Goal: Information Seeking & Learning: Find specific fact

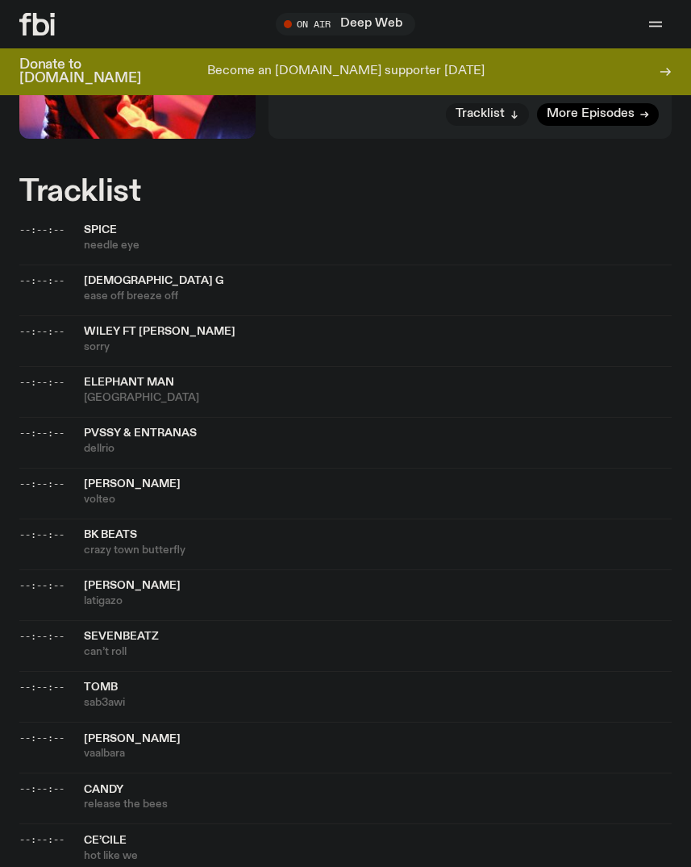
scroll to position [587, 0]
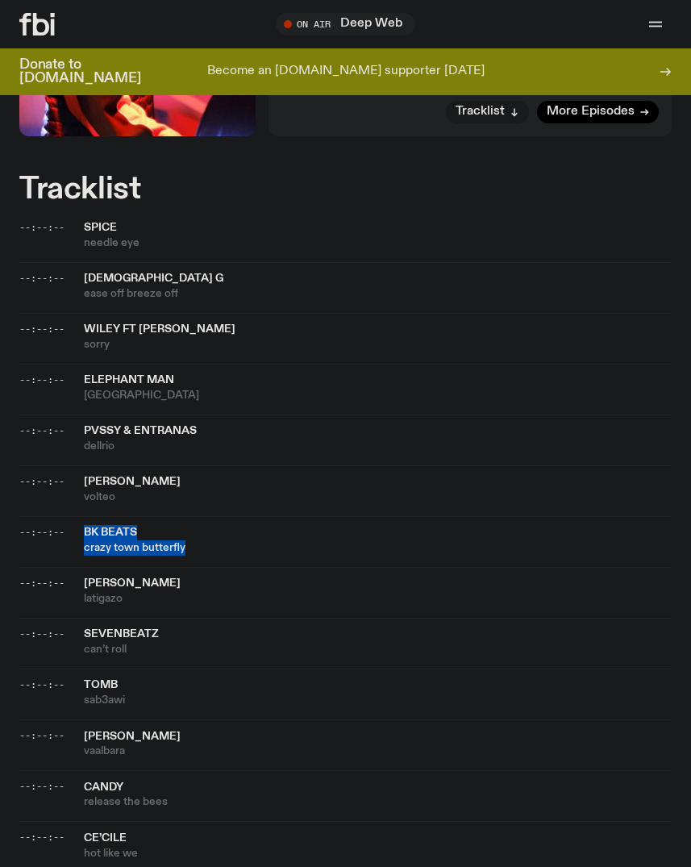
drag, startPoint x: 201, startPoint y: 524, endPoint x: 82, endPoint y: 502, distance: 120.5
click at [82, 516] on div "--:--:-- BK beats crazy town butterfly" at bounding box center [345, 541] width 652 height 51
copy div "BK beats crazy town butterfly"
drag, startPoint x: 135, startPoint y: 573, endPoint x: 83, endPoint y: 552, distance: 55.7
click at [83, 567] on div "--:--:-- [PERSON_NAME]" at bounding box center [345, 592] width 652 height 51
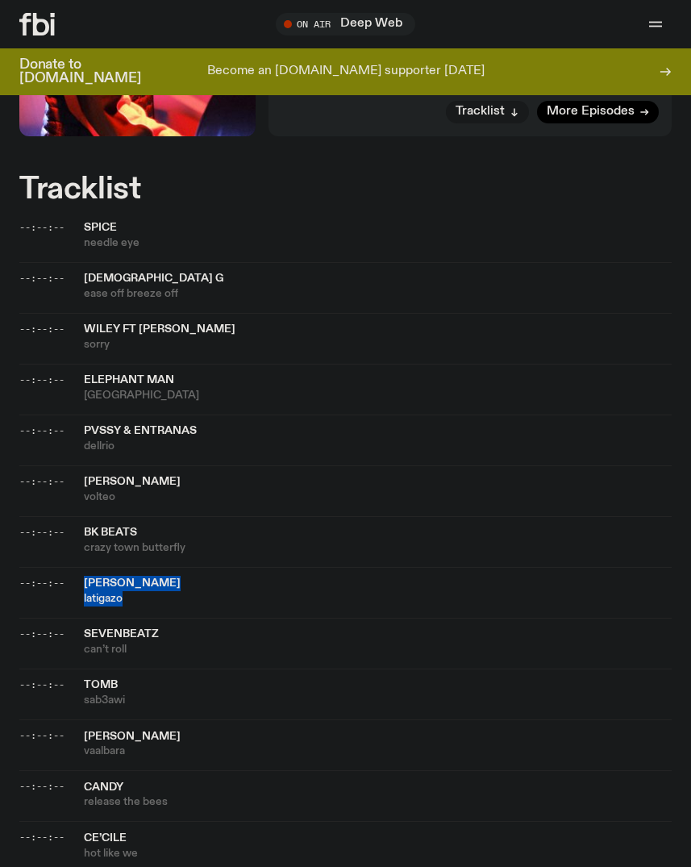
copy div "[PERSON_NAME]"
drag, startPoint x: 143, startPoint y: 621, endPoint x: 79, endPoint y: 602, distance: 66.3
click at [79, 617] on div "--:--:-- sevenbeatz can’t roll" at bounding box center [345, 642] width 652 height 51
copy div "sevenbeatz can’t roll"
drag, startPoint x: 133, startPoint y: 668, endPoint x: 73, endPoint y: 651, distance: 62.8
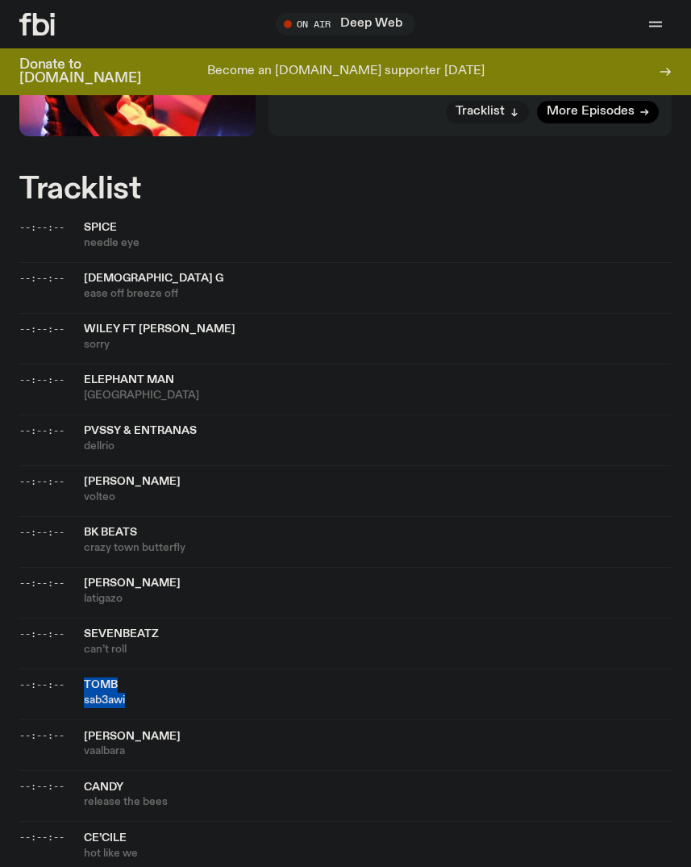
click at [73, 668] on div "--:--:-- tomb sab3awi" at bounding box center [345, 693] width 652 height 51
copy div "tomb sab3awi"
click at [167, 729] on span "[PERSON_NAME]" at bounding box center [378, 736] width 588 height 15
drag, startPoint x: 151, startPoint y: 728, endPoint x: 64, endPoint y: 707, distance: 88.8
click at [64, 719] on div "--:--:-- [PERSON_NAME]" at bounding box center [345, 744] width 652 height 51
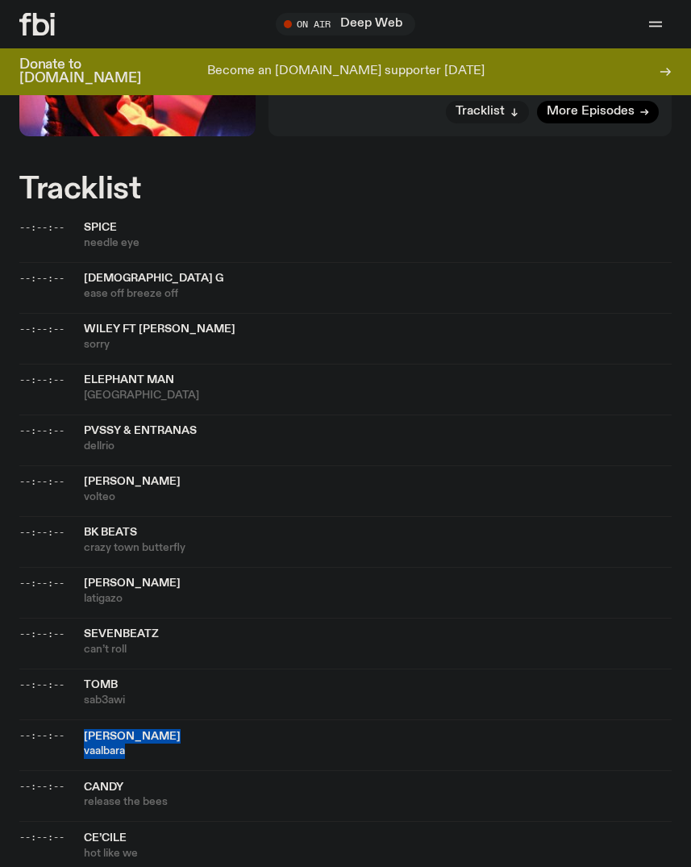
copy div "[PERSON_NAME] vaalbara"
drag, startPoint x: 177, startPoint y: 769, endPoint x: 81, endPoint y: 754, distance: 96.3
click at [81, 770] on div "--:--:-- candy release the bees" at bounding box center [345, 795] width 652 height 51
copy div "candy release the bees"
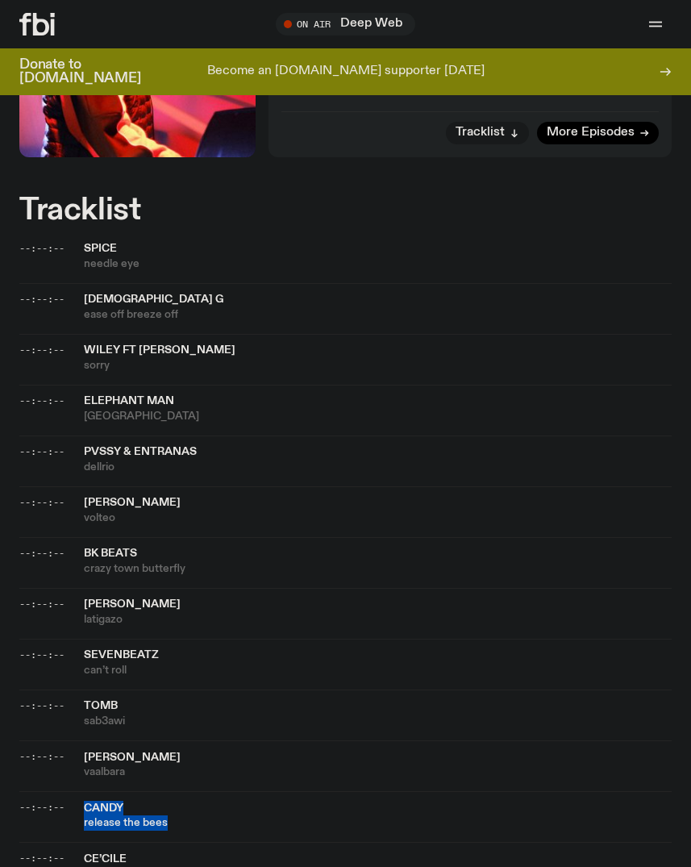
scroll to position [559, 0]
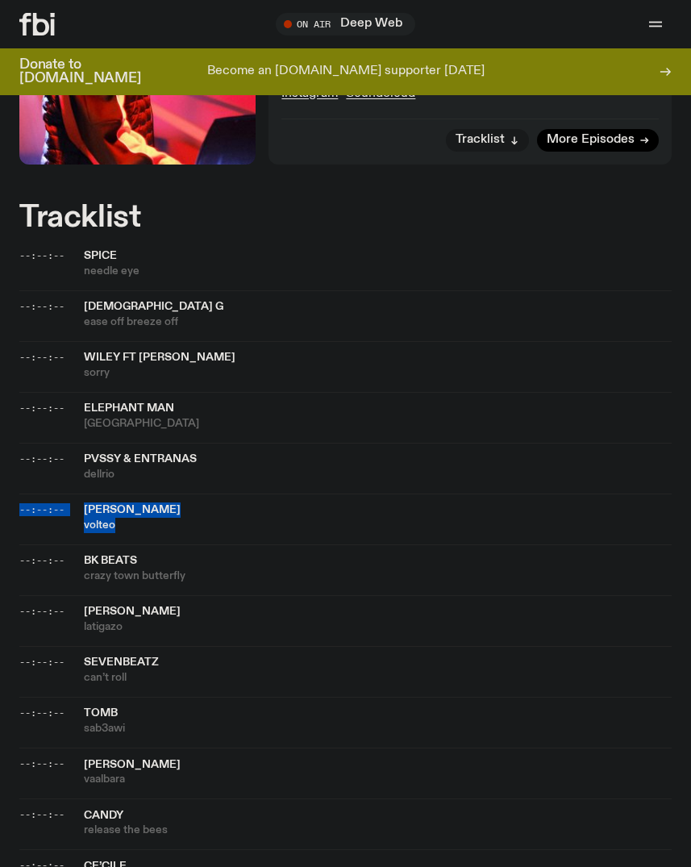
drag, startPoint x: 135, startPoint y: 501, endPoint x: 82, endPoint y: 472, distance: 60.6
click at [82, 493] on div "--:--:-- [PERSON_NAME] volteo" at bounding box center [345, 518] width 652 height 51
click at [127, 504] on span "[PERSON_NAME]" at bounding box center [132, 509] width 97 height 11
click at [135, 502] on div "Copied" at bounding box center [378, 517] width 588 height 31
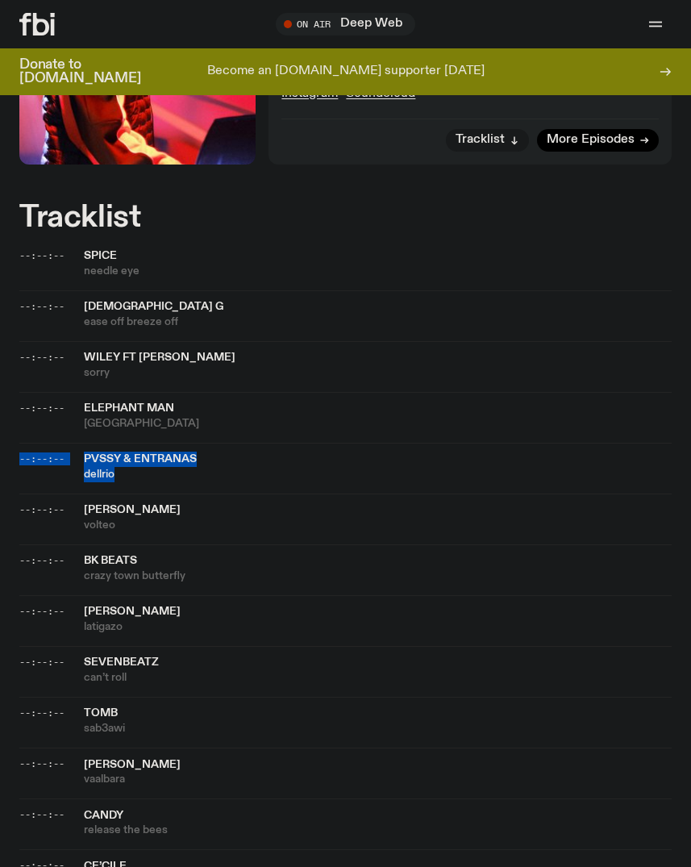
drag, startPoint x: 178, startPoint y: 450, endPoint x: 77, endPoint y: 418, distance: 106.6
click at [77, 443] on div "--:--:-- PVSSY & entranas dellrio" at bounding box center [345, 468] width 652 height 51
click at [150, 502] on span "[PERSON_NAME]" at bounding box center [378, 509] width 588 height 15
drag, startPoint x: 139, startPoint y: 454, endPoint x: 83, endPoint y: 430, distance: 60.3
click at [83, 443] on div "--:--:-- PVSSY & entranas dellrio" at bounding box center [345, 468] width 652 height 51
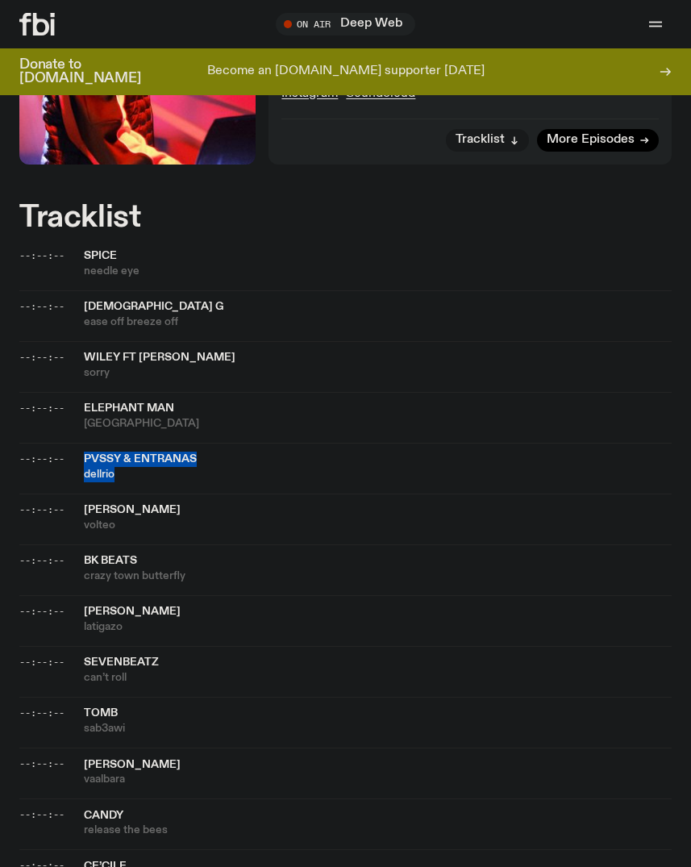
copy div "PVSSY & entranas dellrio"
